Goal: Task Accomplishment & Management: Manage account settings

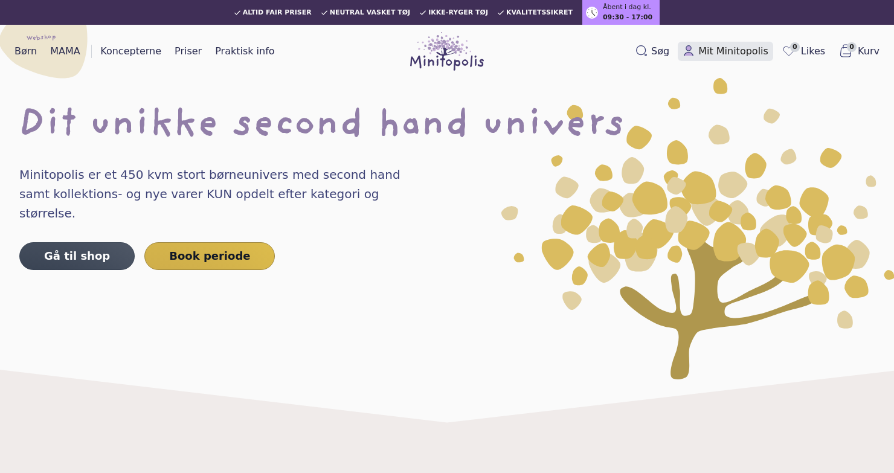
click at [755, 48] on span "Mit Minitopolis" at bounding box center [733, 51] width 70 height 14
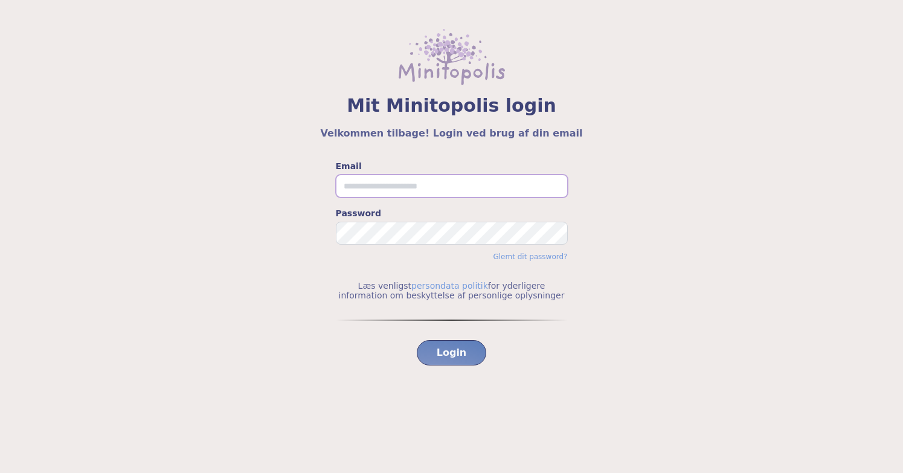
click at [387, 181] on input "Email" at bounding box center [452, 186] width 232 height 23
type input "**********"
click at [455, 353] on span "Login" at bounding box center [452, 353] width 30 height 14
